Goal: Task Accomplishment & Management: Use online tool/utility

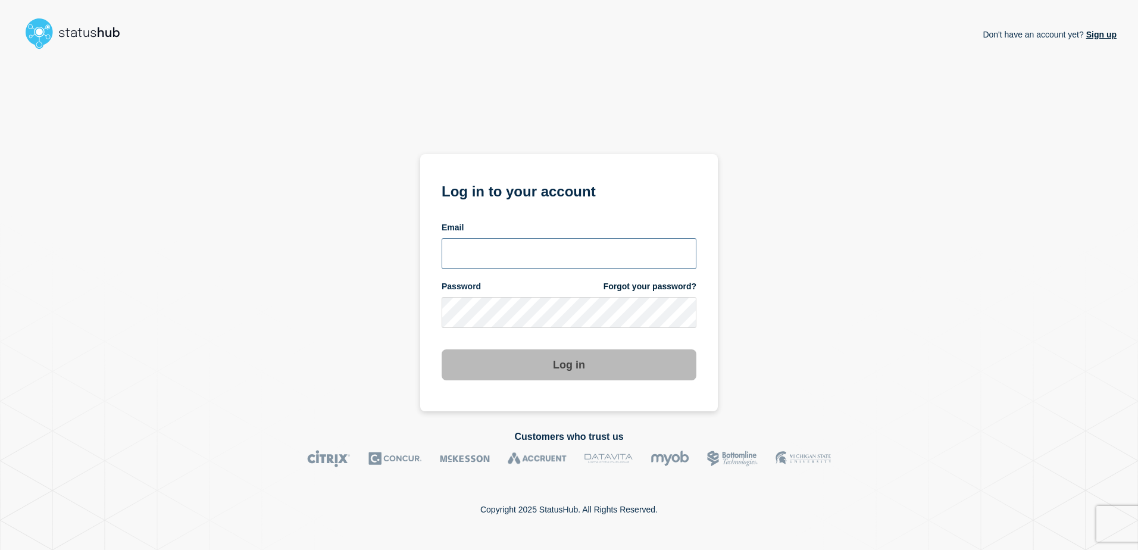
type input "[PERSON_NAME][EMAIL_ADDRESS][DOMAIN_NAME]"
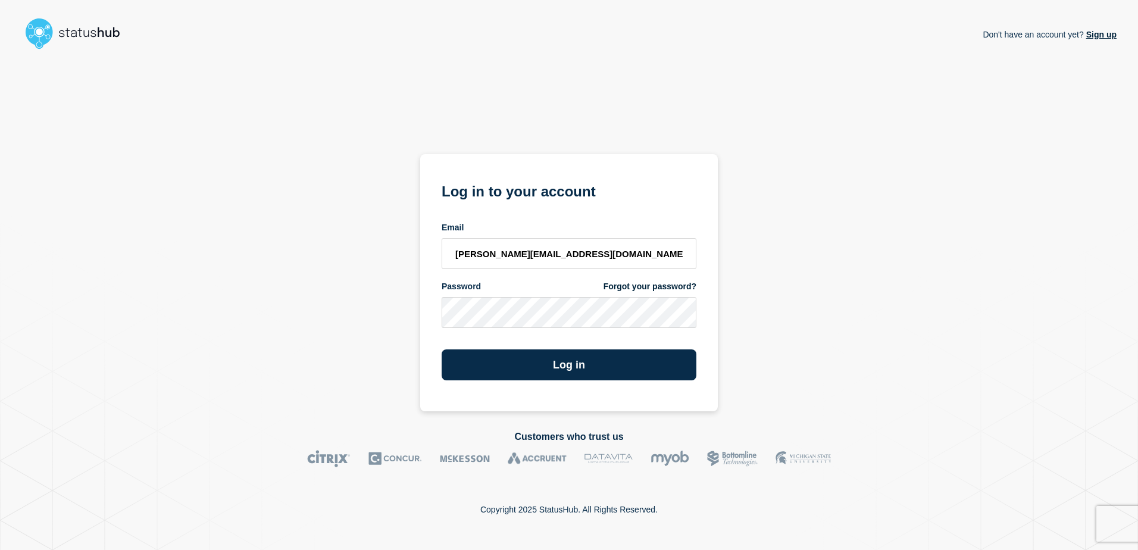
click at [551, 348] on div "Log in" at bounding box center [569, 360] width 255 height 40
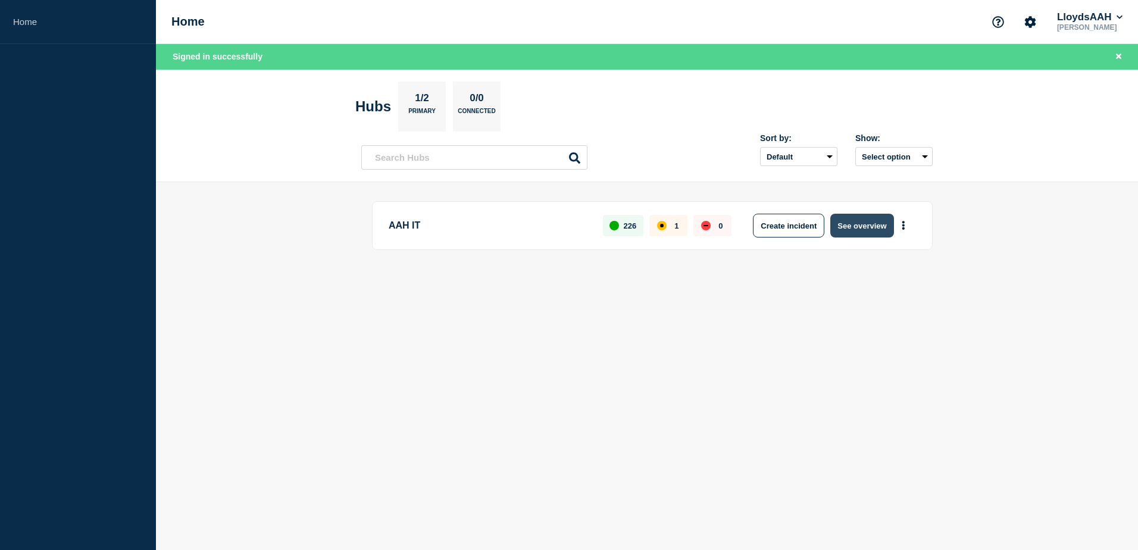
click at [855, 221] on button "See overview" at bounding box center [862, 226] width 63 height 24
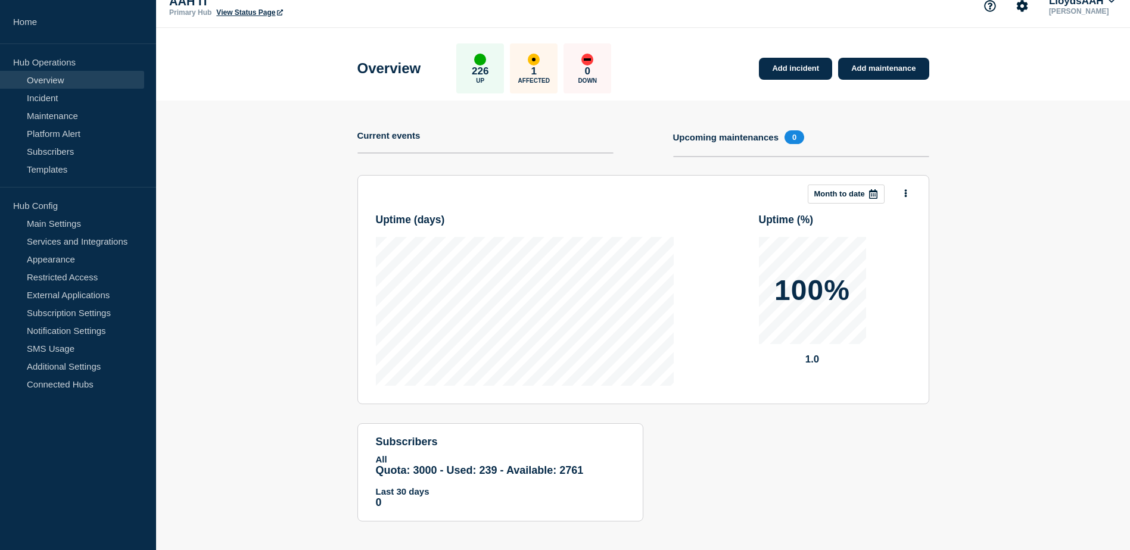
scroll to position [23, 0]
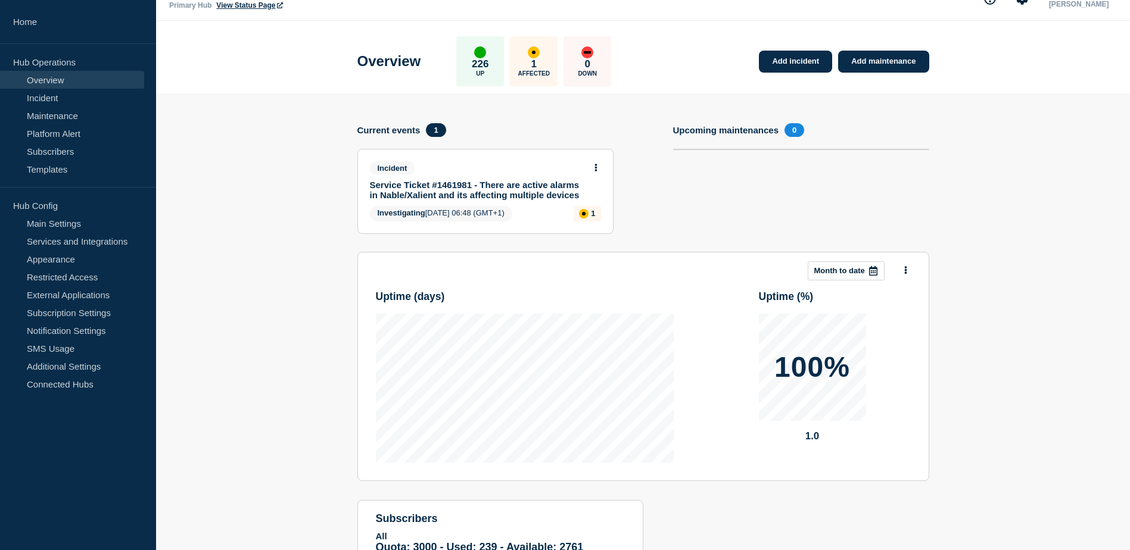
click at [497, 183] on link "Service Ticket #1461981 - There are active alarms in Nable/Xalient and its affe…" at bounding box center [477, 190] width 215 height 20
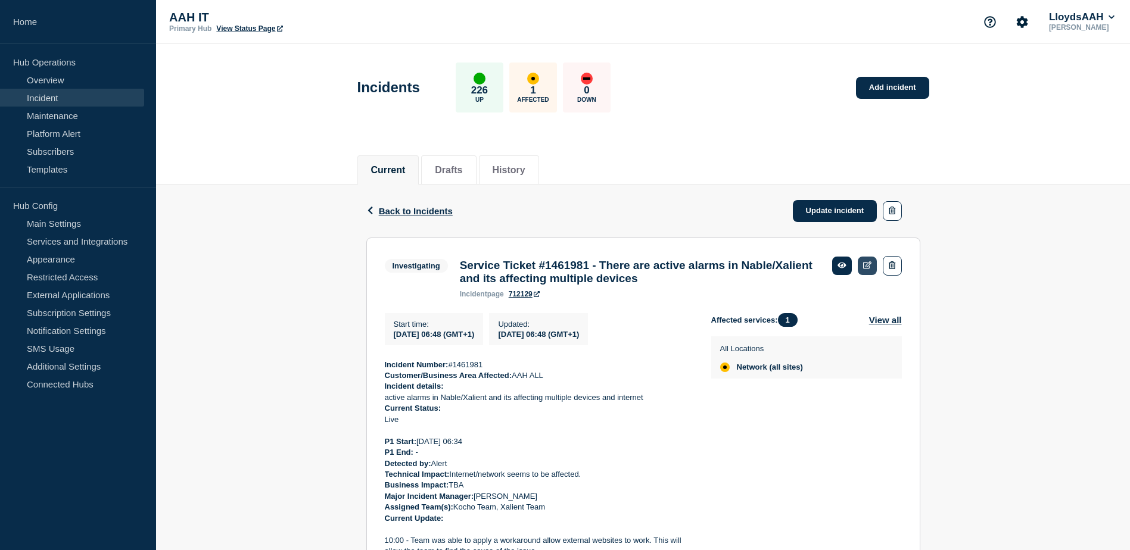
click at [862, 272] on link at bounding box center [867, 266] width 20 height 18
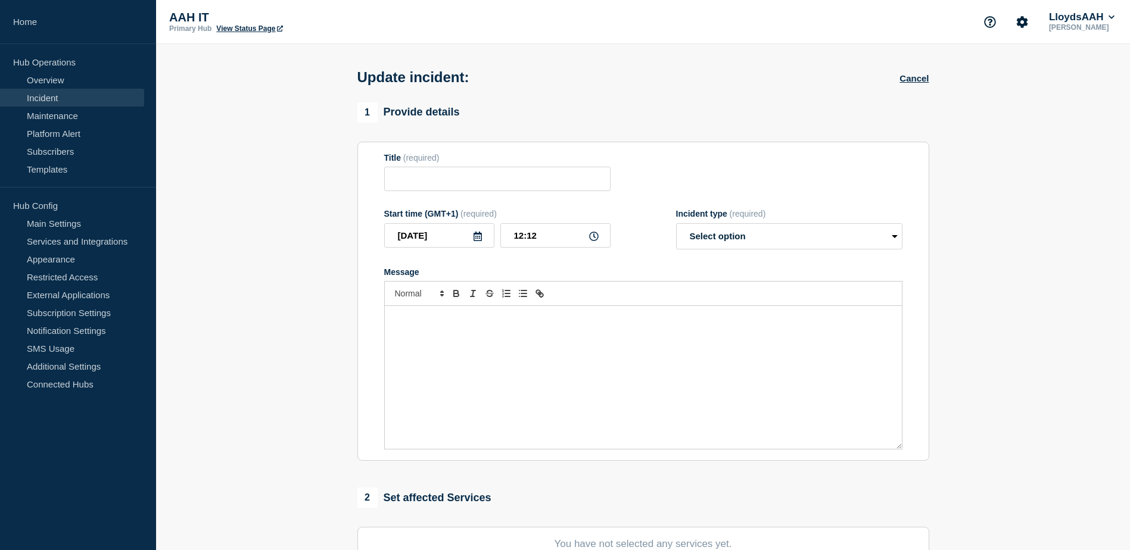
type input "Service Ticket #1461981 - There are active alarms in Nable/Xalient and its affe…"
type input "06:48"
select select "investigating"
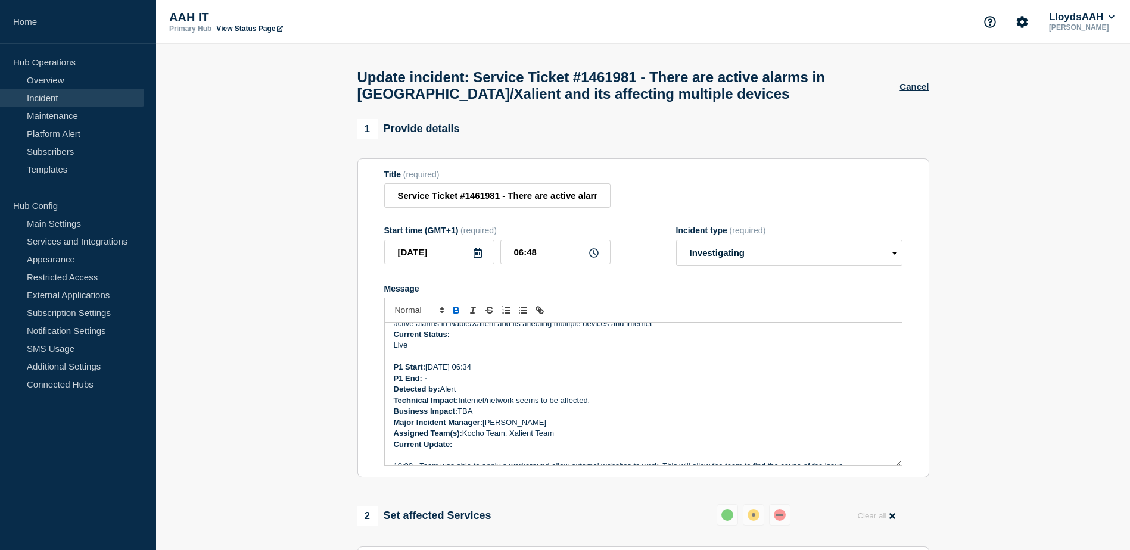
scroll to position [119, 0]
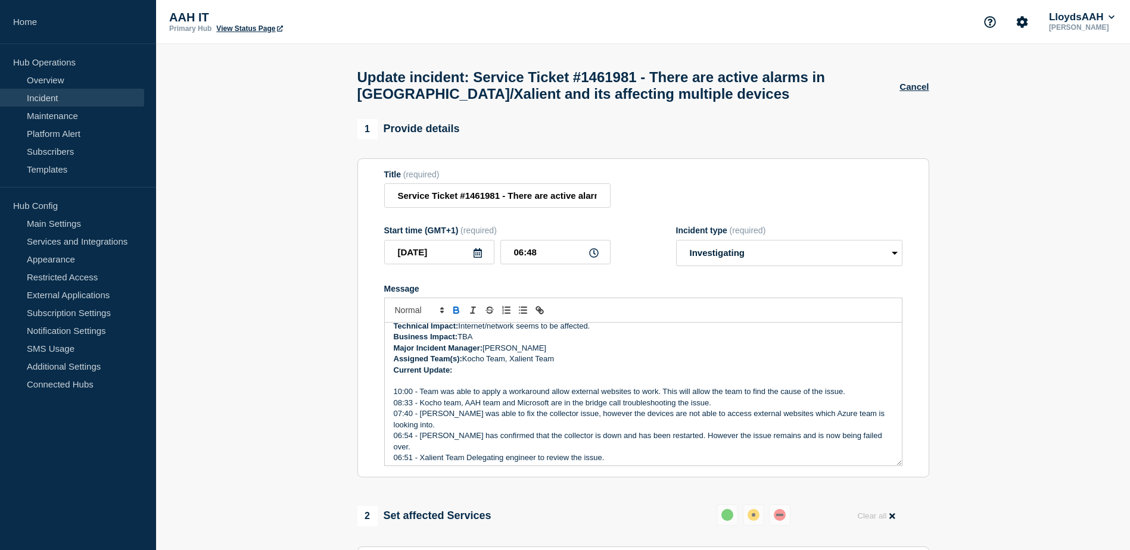
click at [441, 386] on p "Message" at bounding box center [643, 381] width 499 height 11
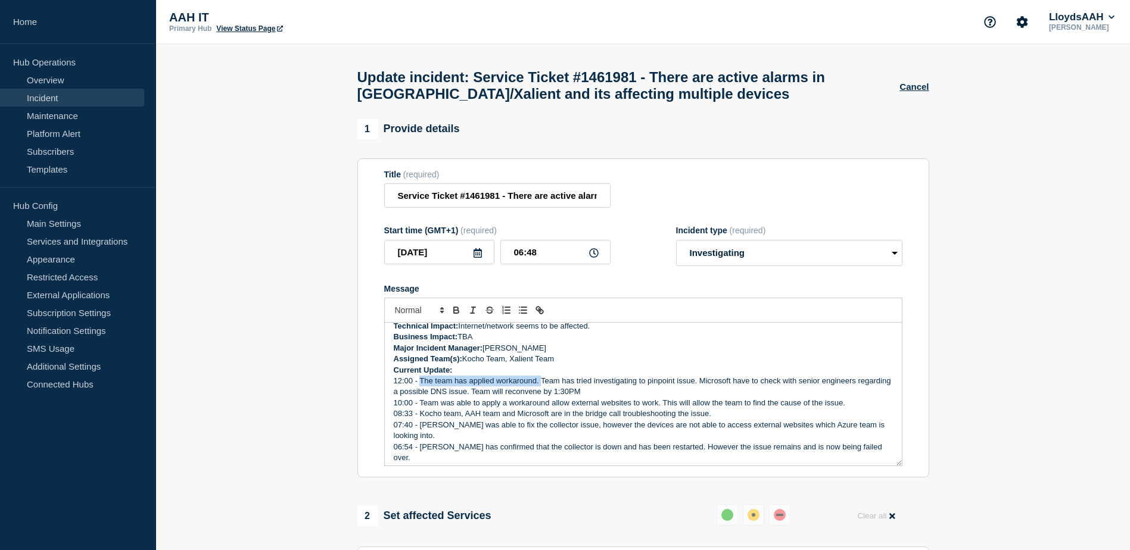
drag, startPoint x: 541, startPoint y: 387, endPoint x: 418, endPoint y: 386, distance: 123.3
click at [419, 386] on p "12:00 - The team has applied workaround. Team has tried investigating to pinpoi…" at bounding box center [643, 387] width 499 height 22
click at [588, 391] on p "12:00 - After applying workaround, Team has tried investigating to pinpoint iss…" at bounding box center [643, 387] width 499 height 22
click at [586, 393] on p "12:00 - After applying workaround, Team has tried investigating to pinpoint iss…" at bounding box center [643, 387] width 499 height 22
click at [620, 385] on p "12:00 - After applying workaround, Team has tried investigating to pinpoint iss…" at bounding box center [643, 387] width 499 height 22
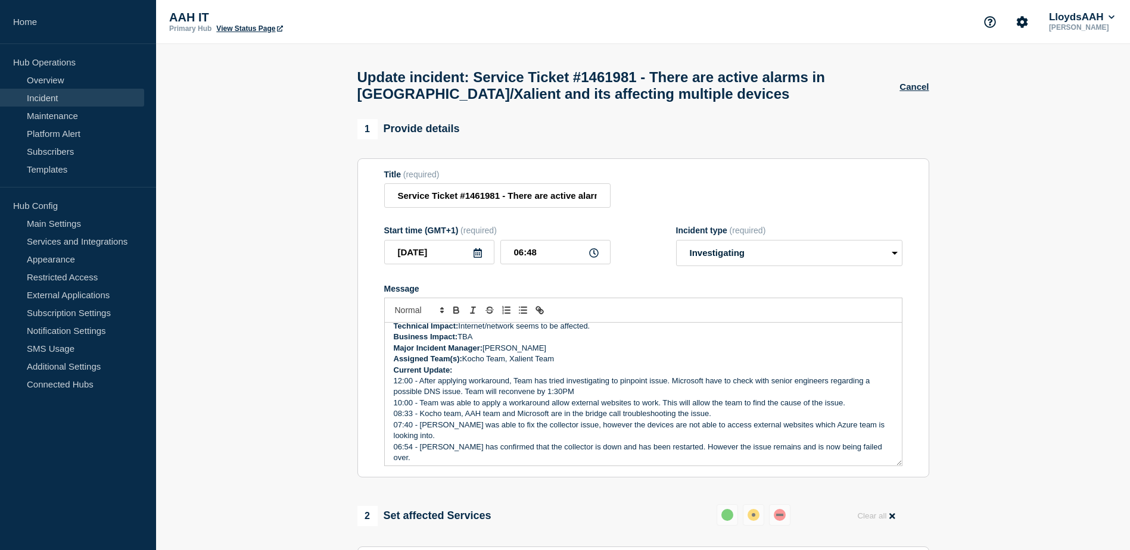
click at [610, 383] on p "12:00 - After applying workaround, Team has tried investigating to pinpoint iss…" at bounding box center [643, 387] width 499 height 22
click at [529, 398] on p "12:00 - After applying workaround, Team has tried investigating root cause to p…" at bounding box center [643, 387] width 499 height 22
click at [635, 398] on p "12:00 - After applying workaround, Team has tried investigating root cause to p…" at bounding box center [643, 387] width 499 height 22
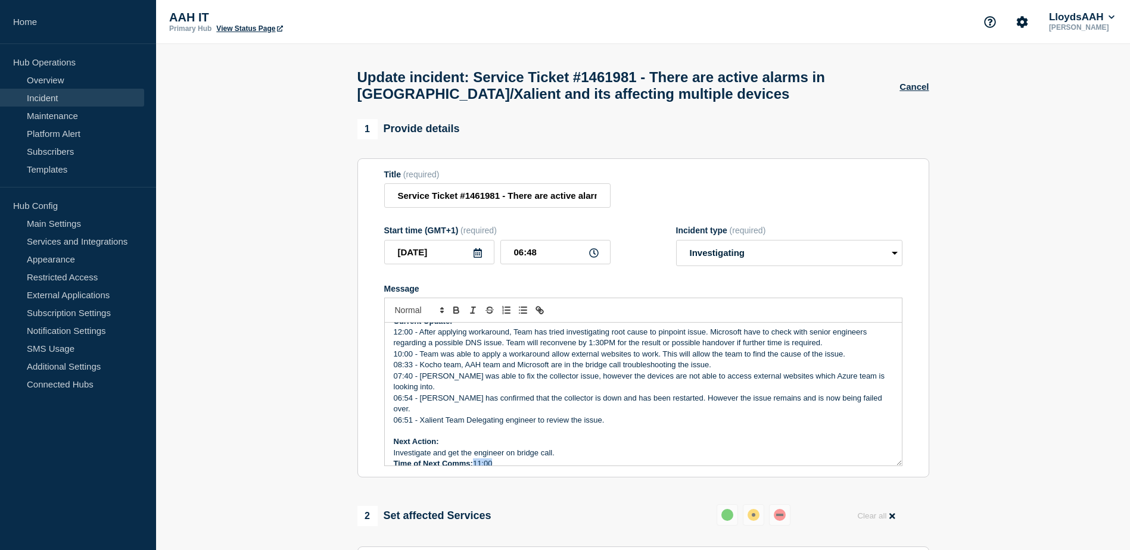
drag, startPoint x: 497, startPoint y: 460, endPoint x: 474, endPoint y: 460, distance: 22.6
click at [474, 460] on p "Time of Next Comms: 11:00" at bounding box center [643, 463] width 499 height 11
click at [474, 453] on div "Incident Number: #1461981 Customer/Business Area Affected: AAH ALL Incident det…" at bounding box center [643, 394] width 517 height 143
click at [609, 408] on p "06:54 - Xalient has confirmed that the collector is down and has been restarted…" at bounding box center [643, 404] width 499 height 22
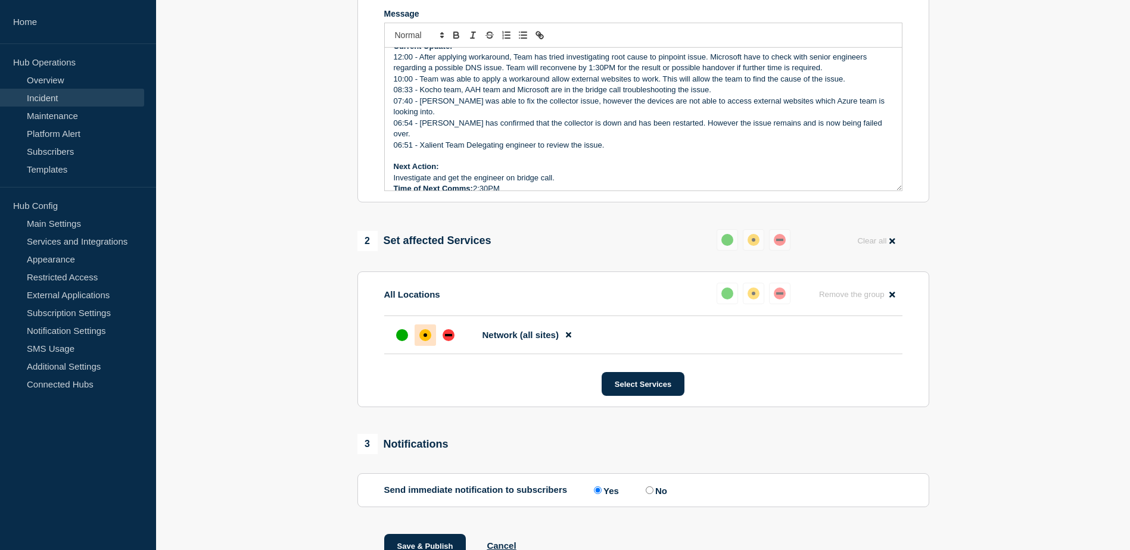
scroll to position [298, 0]
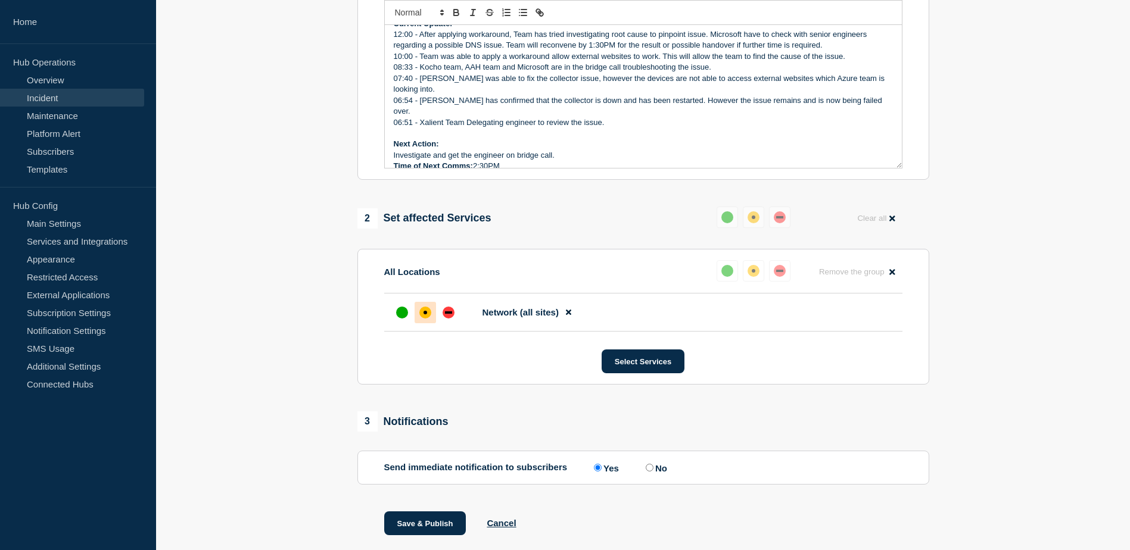
click at [576, 150] on p "Investigate and get the engineer on bridge call." at bounding box center [643, 155] width 499 height 11
click at [586, 142] on p "Next Action:" at bounding box center [643, 144] width 499 height 11
click at [600, 150] on p "Investigate and get the engineer on bridge call." at bounding box center [643, 155] width 499 height 11
drag, startPoint x: 567, startPoint y: 152, endPoint x: 393, endPoint y: 152, distance: 173.9
click at [394, 152] on p "Investigate and get the engineer on bridge call." at bounding box center [643, 155] width 499 height 11
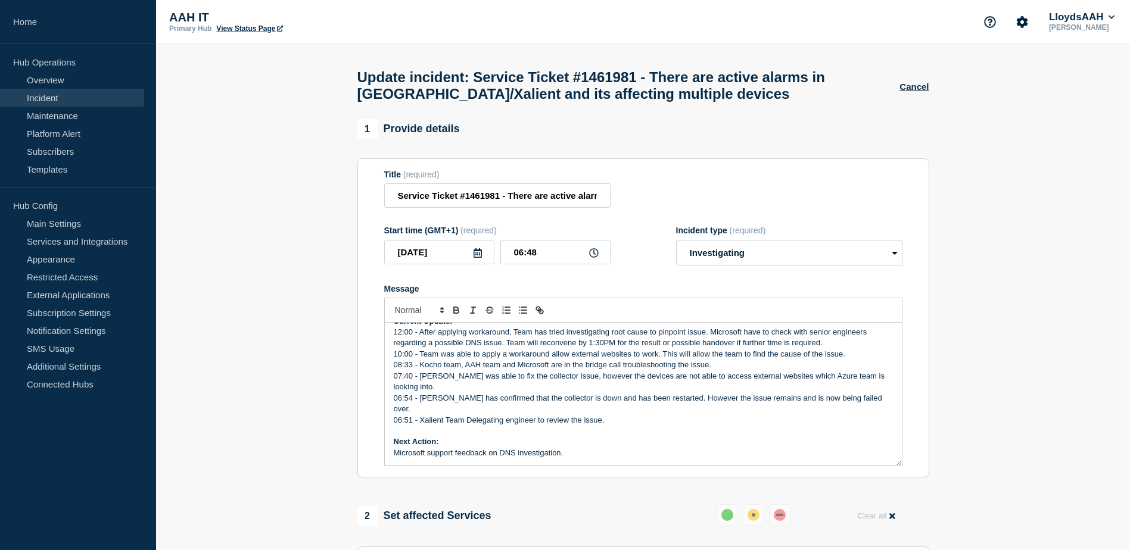
scroll to position [179, 0]
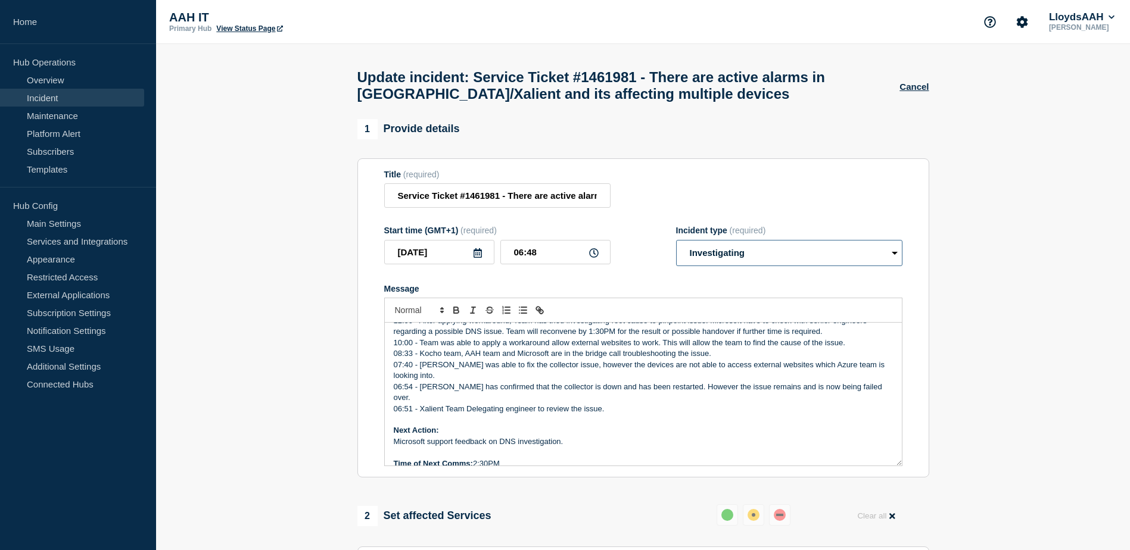
click at [743, 260] on select "Select option Investigating Identified Monitoring Resolved" at bounding box center [789, 253] width 226 height 26
select select "identified"
click at [676, 245] on select "Select option Investigating Identified Monitoring Resolved" at bounding box center [789, 253] width 226 height 26
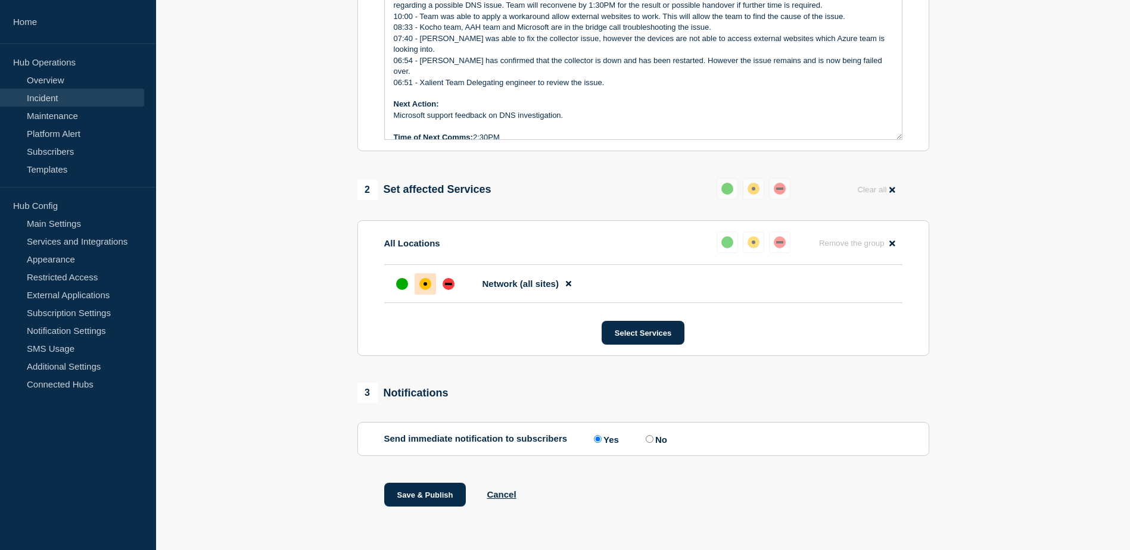
scroll to position [336, 0]
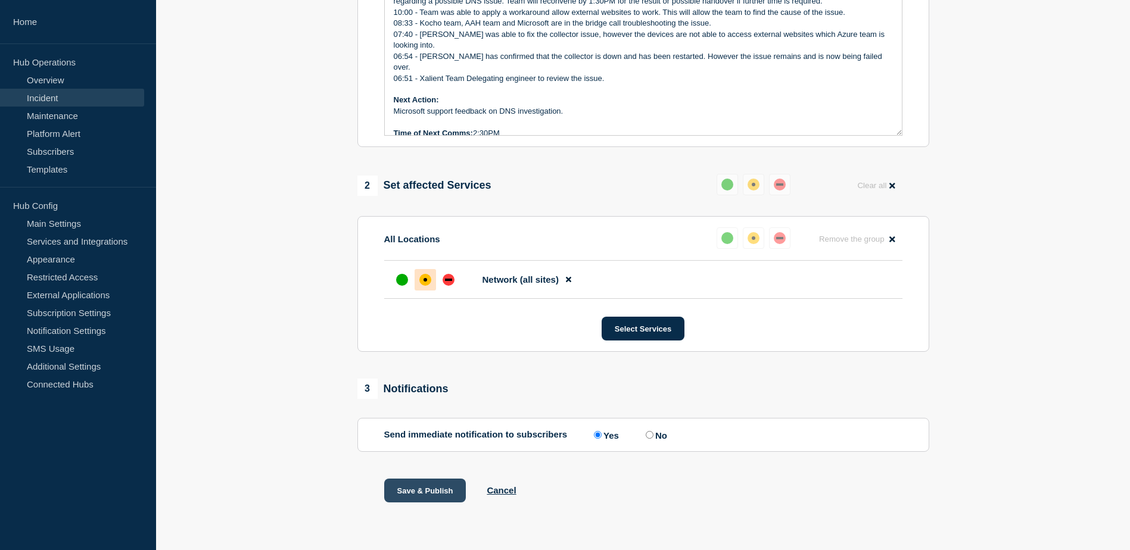
click at [413, 486] on button "Save & Publish" at bounding box center [425, 491] width 82 height 24
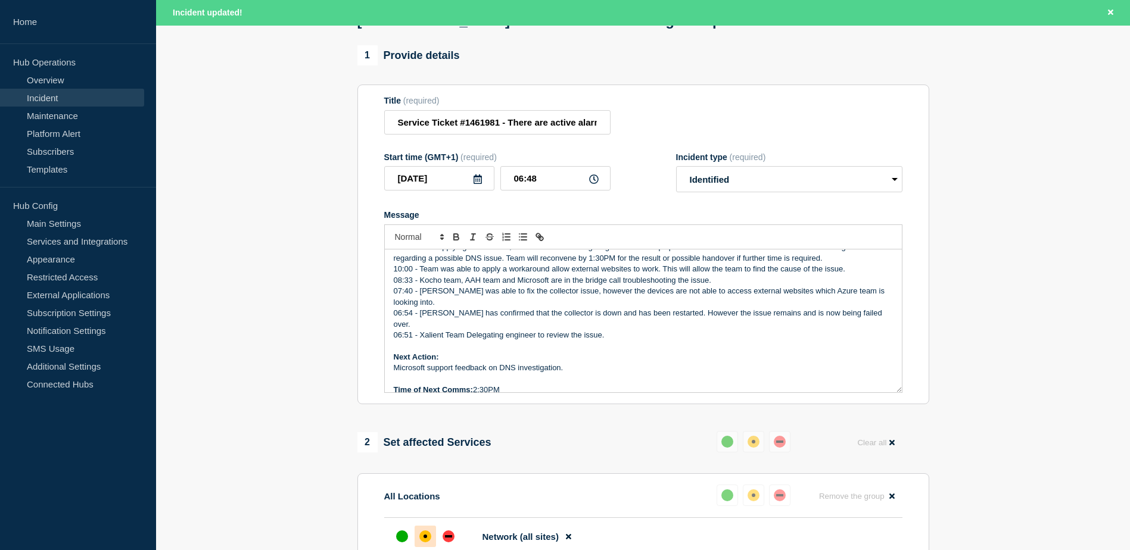
scroll to position [0, 0]
